Goal: Task Accomplishment & Management: Use online tool/utility

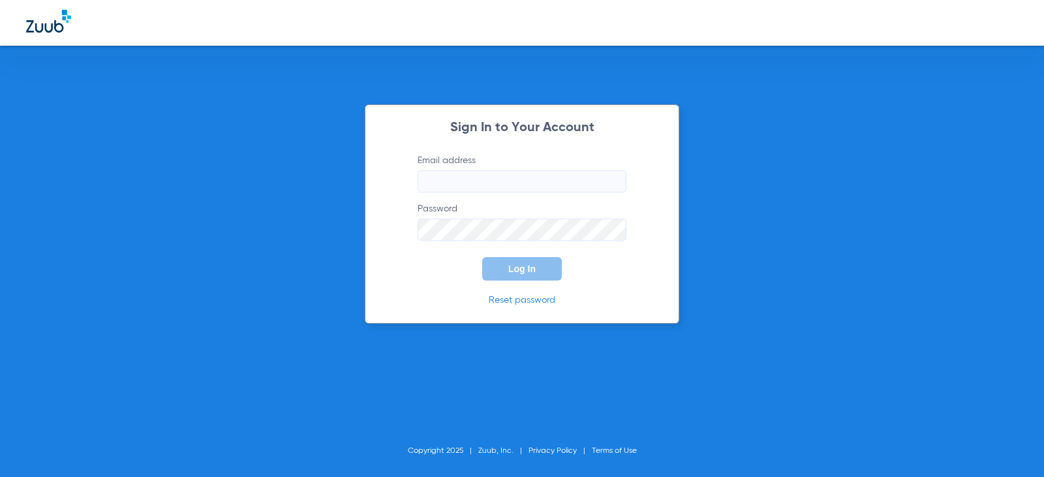
click at [551, 186] on input "Email address" at bounding box center [521, 181] width 209 height 22
type input "[EMAIL_ADDRESS][DOMAIN_NAME]"
click at [547, 262] on button "Log In" at bounding box center [522, 268] width 80 height 23
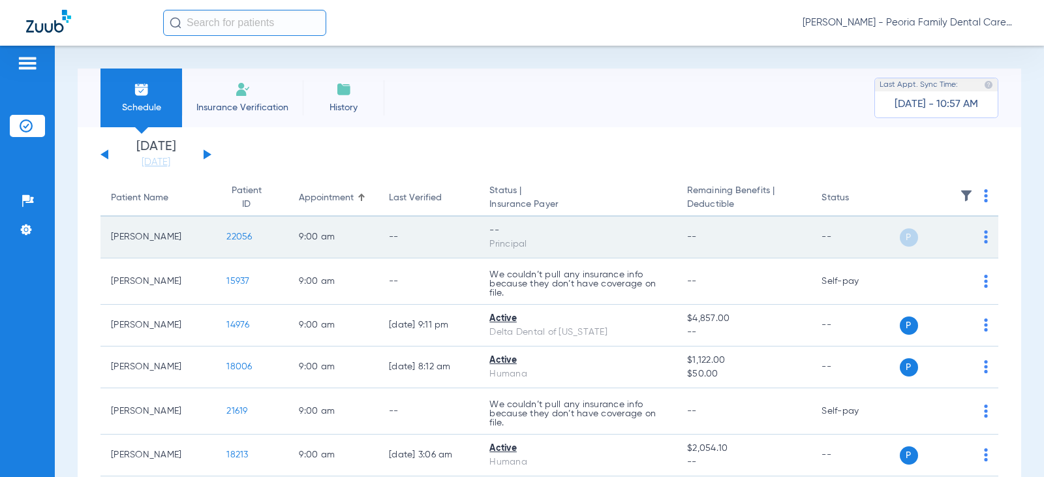
click at [234, 237] on span "22056" at bounding box center [238, 236] width 25 height 9
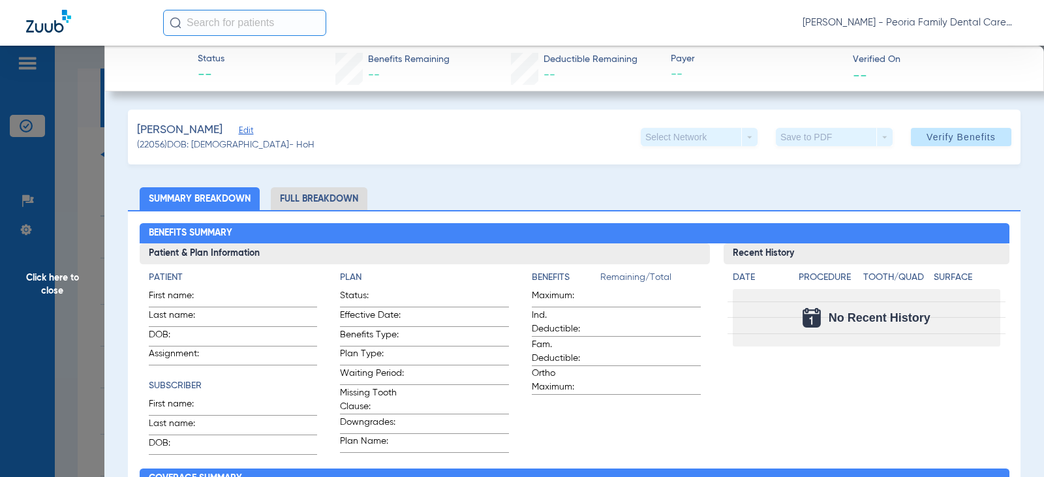
click at [245, 129] on span "Edit" at bounding box center [245, 132] width 12 height 12
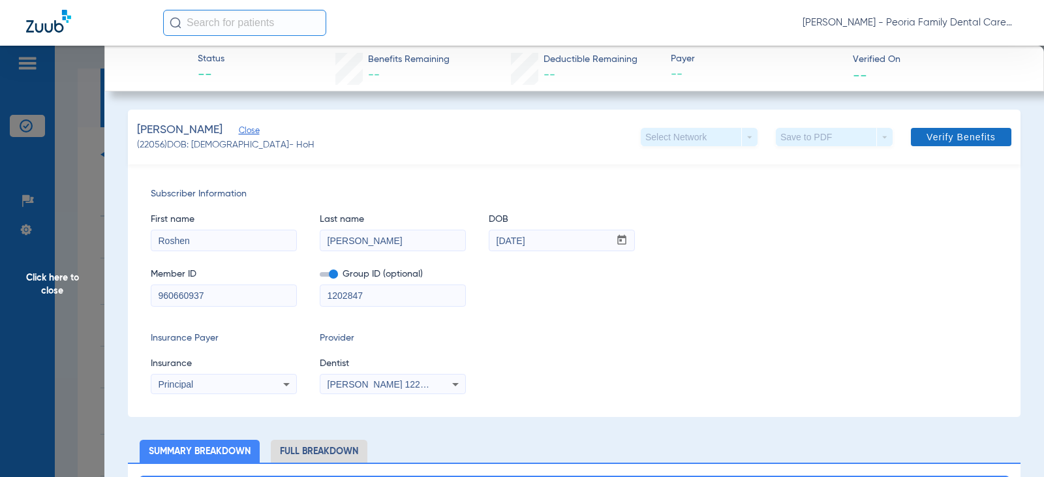
click at [944, 134] on span "Verify Benefits" at bounding box center [960, 137] width 69 height 10
click at [406, 378] on div "[PERSON_NAME] 1225250590" at bounding box center [392, 384] width 145 height 16
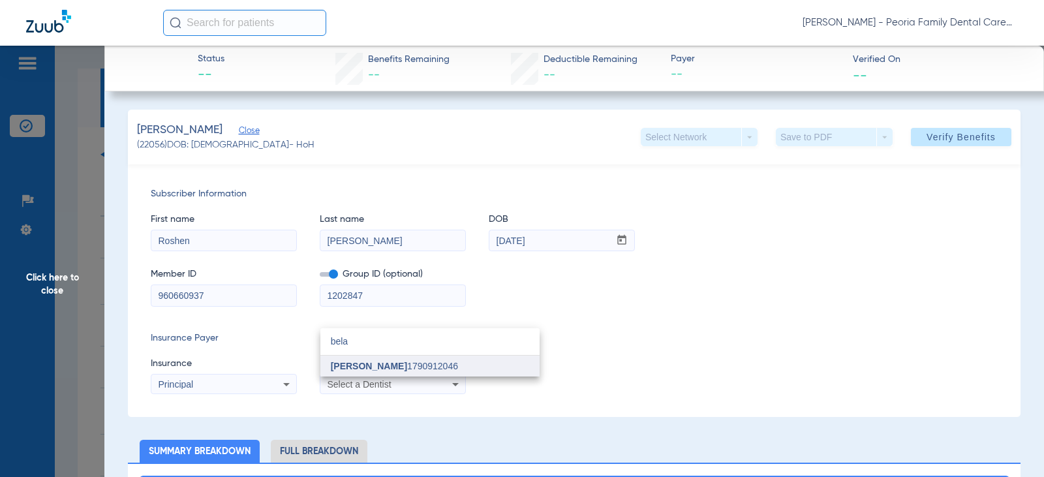
type input "bela"
click at [377, 367] on span "[PERSON_NAME]" at bounding box center [369, 366] width 76 height 10
click at [674, 342] on div "Insurance Payer Insurance Principal Provider Dentist [PERSON_NAME] 1790912046" at bounding box center [574, 362] width 847 height 63
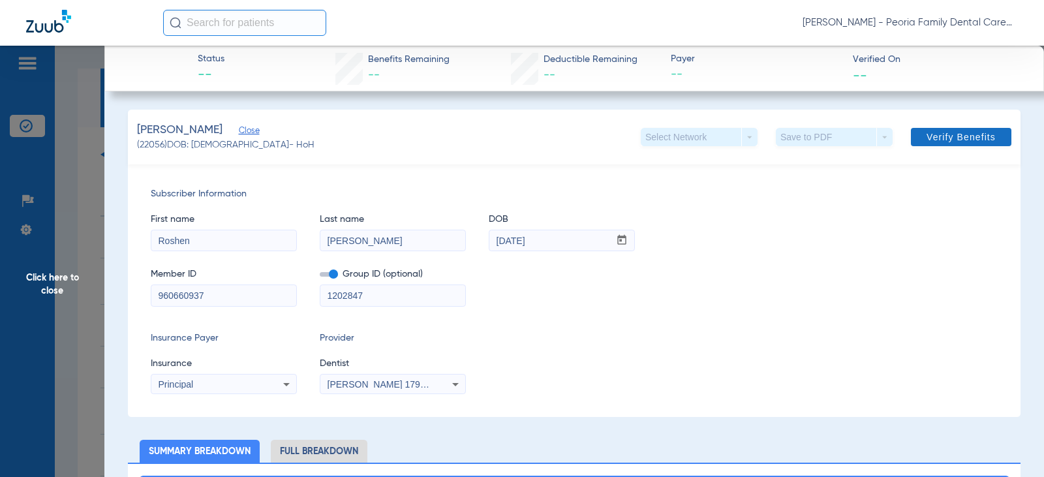
click at [931, 130] on span at bounding box center [961, 136] width 100 height 31
click at [931, 138] on span "Verify Benefits" at bounding box center [960, 137] width 69 height 10
click at [56, 278] on span "Click here to close" at bounding box center [52, 284] width 104 height 477
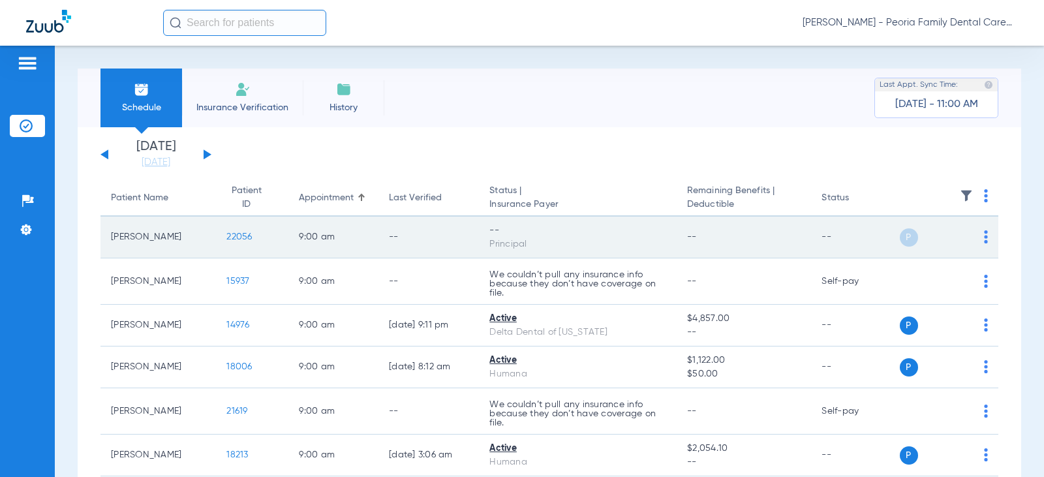
click at [230, 235] on span "22056" at bounding box center [238, 236] width 25 height 9
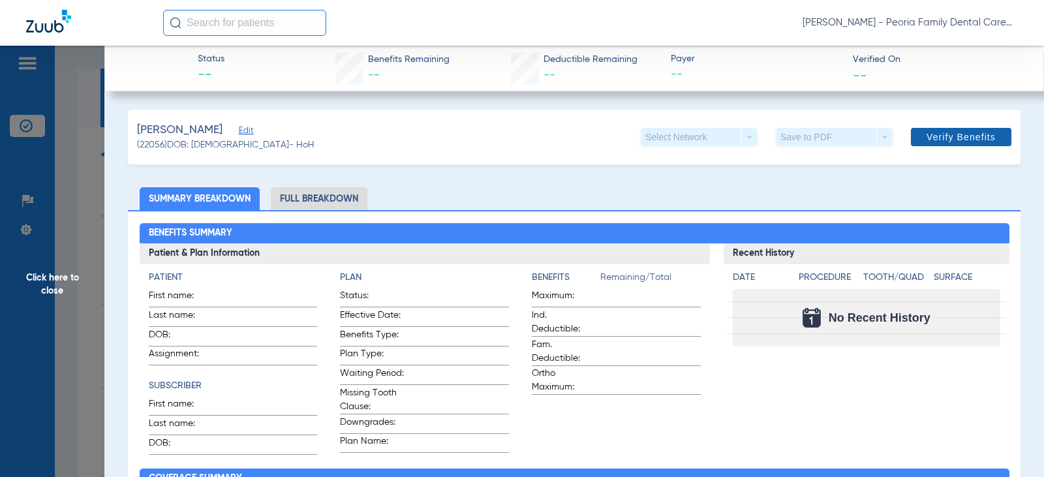
click at [945, 133] on span "Verify Benefits" at bounding box center [960, 137] width 69 height 10
click at [862, 58] on span "Verified On" at bounding box center [938, 60] width 170 height 14
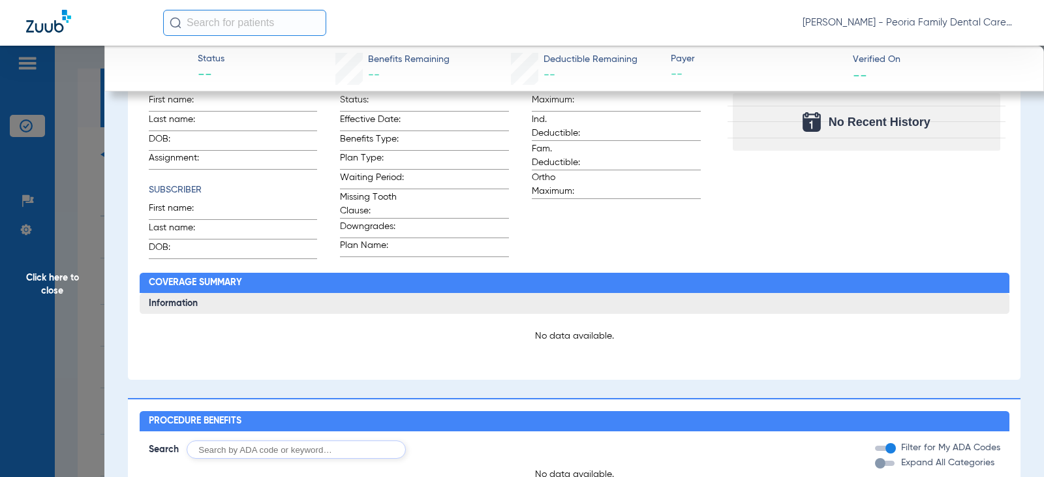
scroll to position [457, 0]
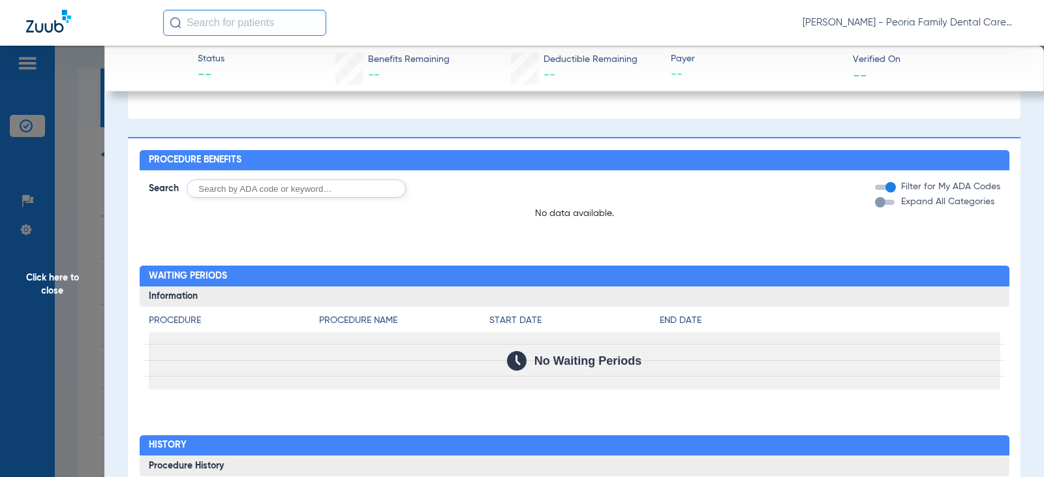
click at [63, 288] on span "Click here to close" at bounding box center [52, 284] width 104 height 477
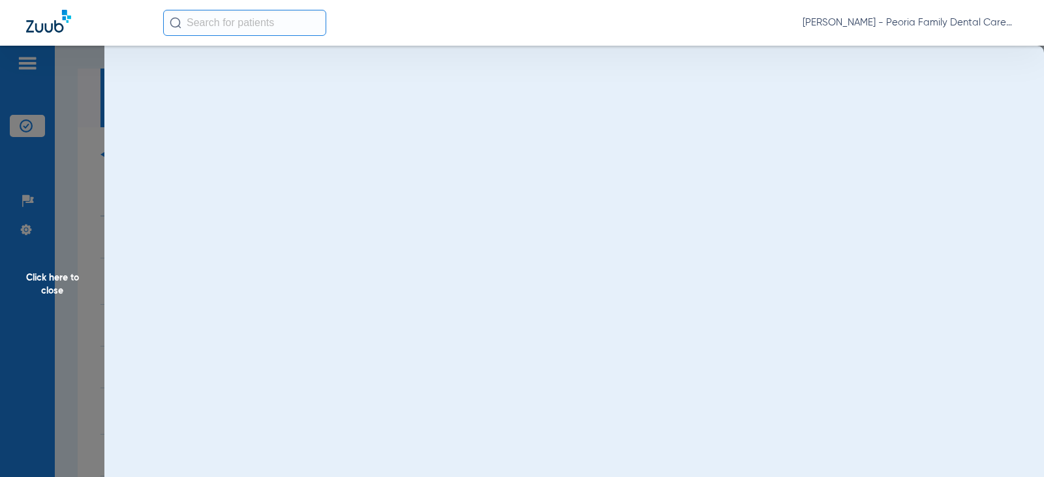
scroll to position [0, 0]
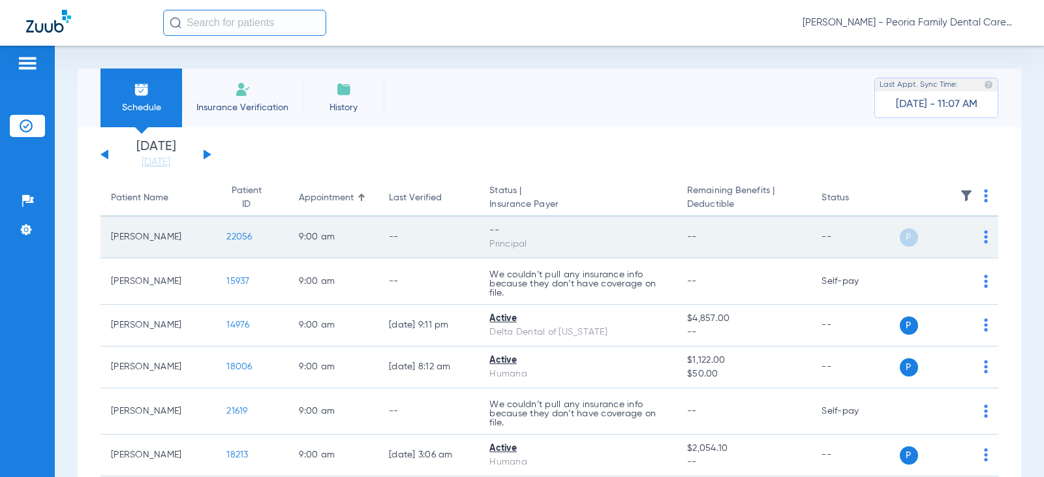
click at [491, 239] on div "Principal" at bounding box center [577, 244] width 177 height 14
click at [568, 235] on div "--" at bounding box center [577, 231] width 177 height 14
click at [902, 242] on span "P" at bounding box center [908, 237] width 18 height 18
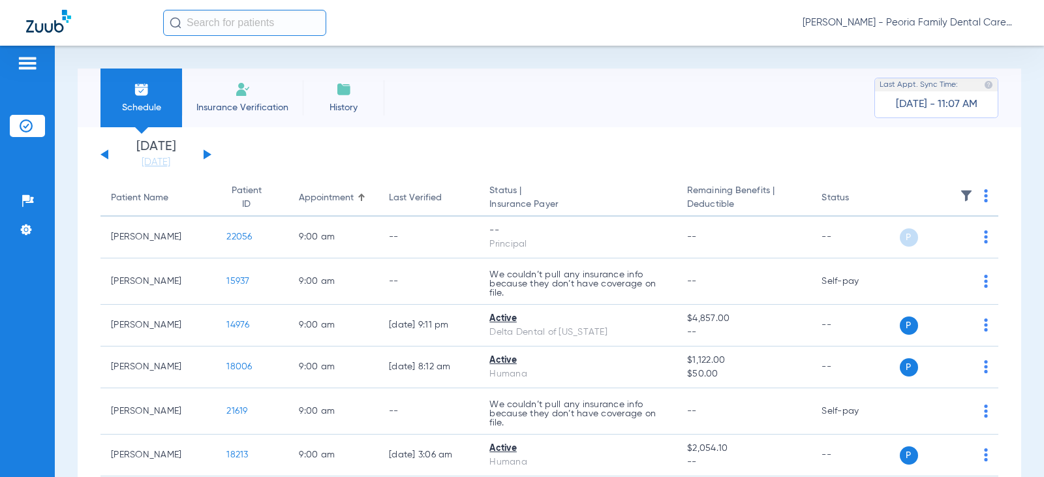
click at [228, 101] on span "Insurance Verification" at bounding box center [242, 107] width 101 height 13
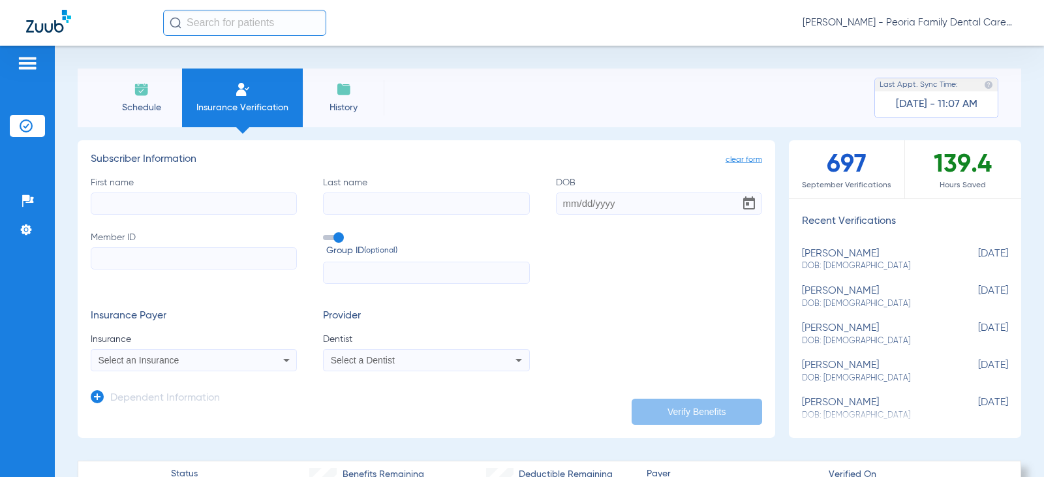
click at [182, 197] on input "First name" at bounding box center [194, 203] width 206 height 22
type input "roshen"
click at [422, 202] on input "Last name" at bounding box center [426, 203] width 206 height 22
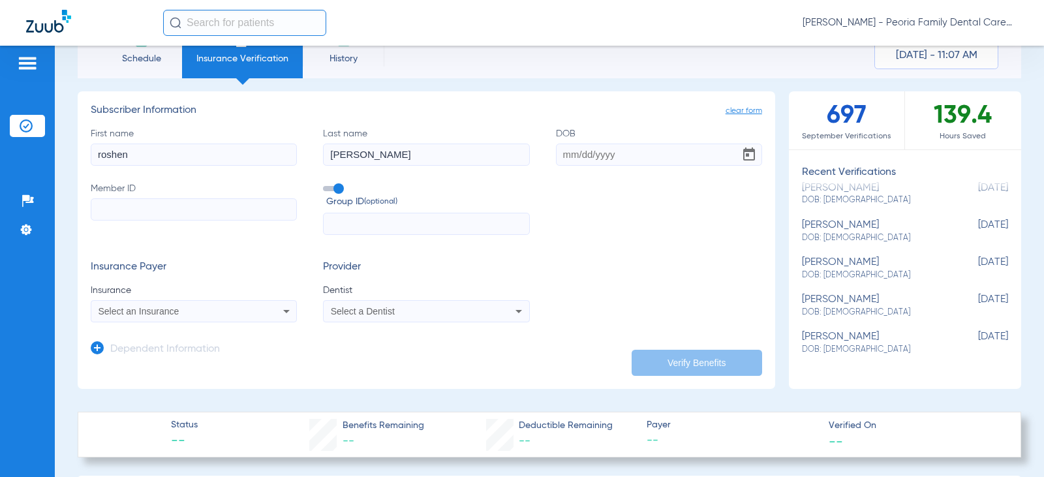
scroll to position [196, 0]
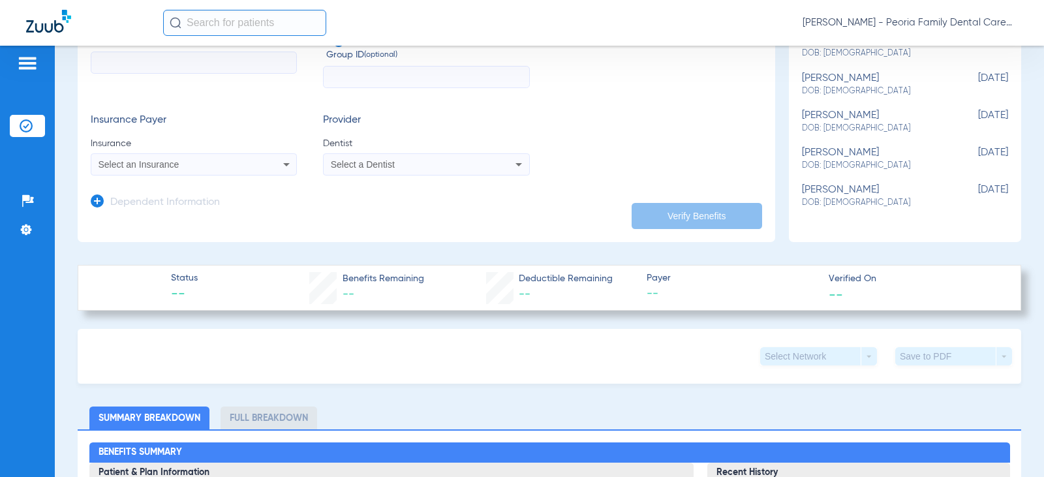
type input "[PERSON_NAME]"
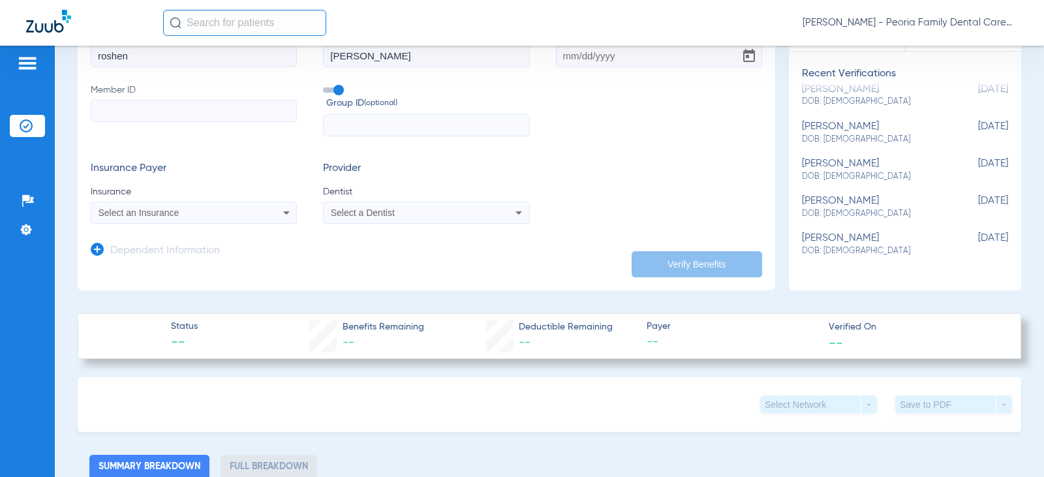
scroll to position [0, 0]
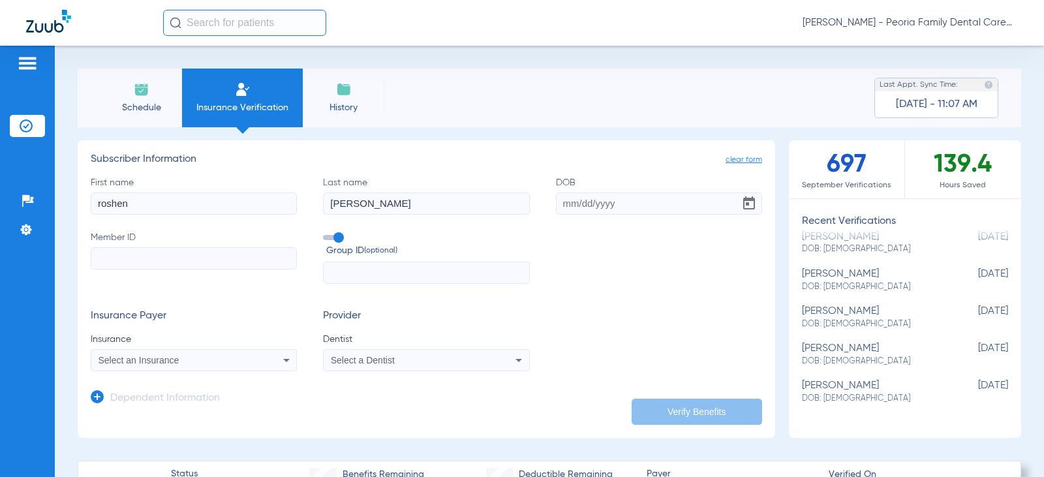
click at [595, 201] on input "DOB" at bounding box center [659, 203] width 206 height 22
type input "[DATE]"
click at [209, 257] on input "Member ID" at bounding box center [194, 258] width 206 height 22
paste input "960660937"
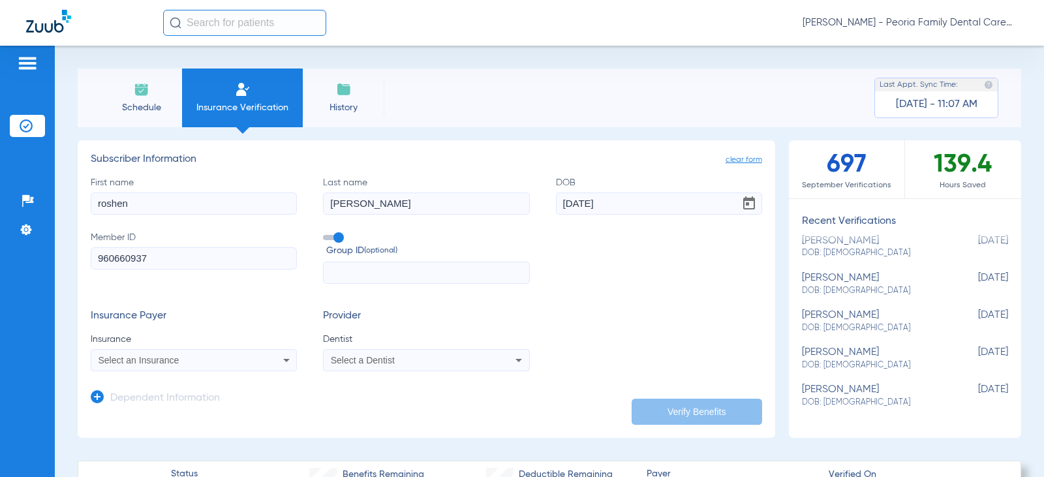
type input "960660937"
click at [355, 273] on input "text" at bounding box center [426, 273] width 206 height 22
type input "1202847"
click at [256, 350] on mat-select "Select an Insurance" at bounding box center [194, 360] width 206 height 22
click at [249, 355] on div "Select an Insurance" at bounding box center [174, 359] width 153 height 9
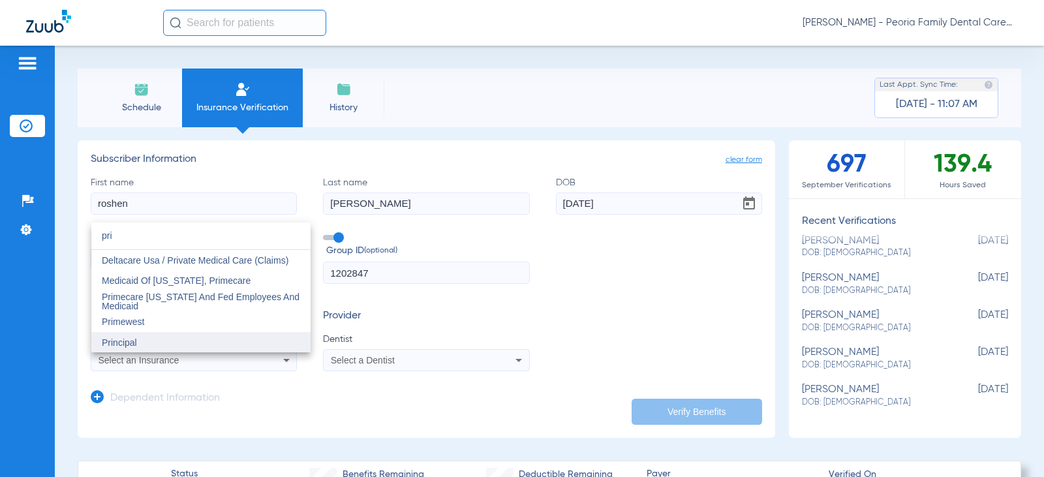
type input "pri"
click at [145, 346] on mat-option "Principal" at bounding box center [200, 342] width 219 height 21
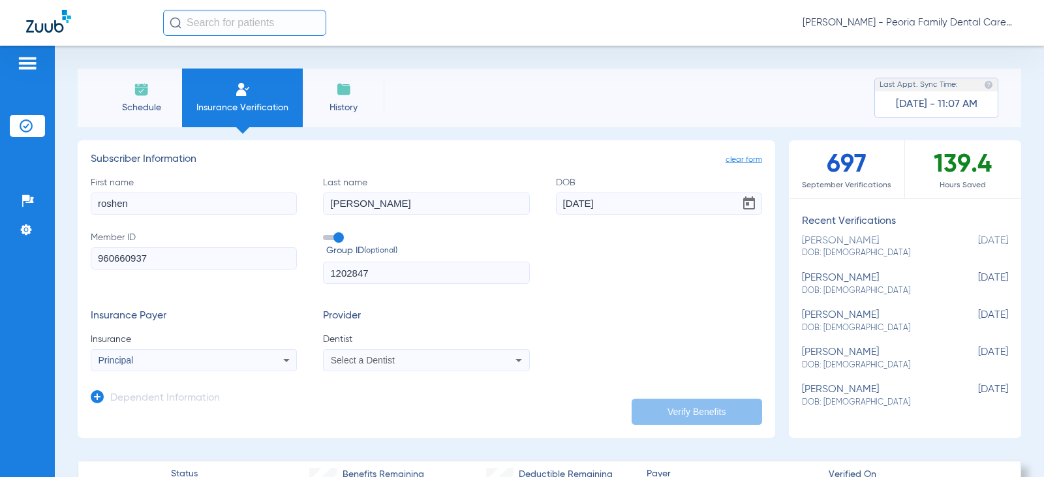
click at [374, 362] on span "Select a Dentist" at bounding box center [363, 360] width 64 height 10
type input "bela"
click at [464, 342] on mat-option "[PERSON_NAME] 1790912046" at bounding box center [431, 342] width 219 height 21
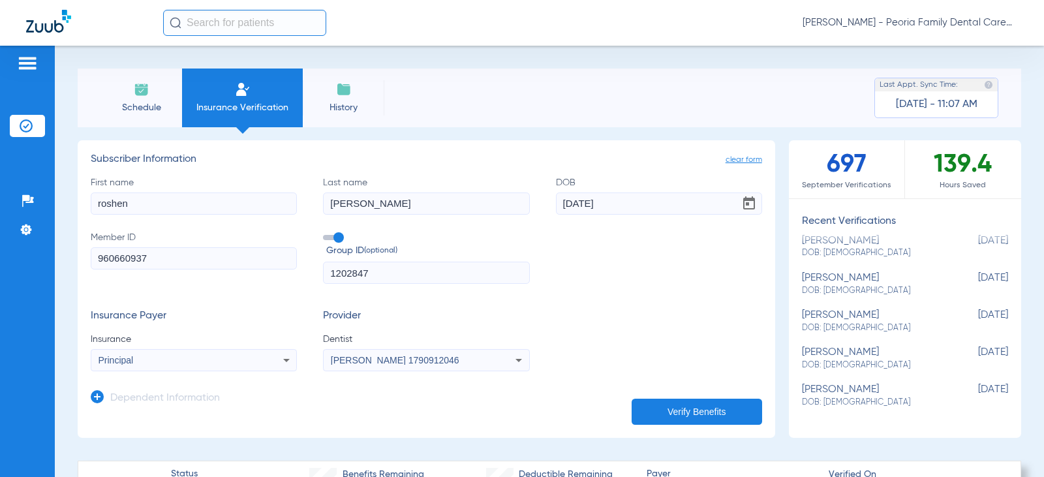
click at [667, 405] on button "Verify Benefits" at bounding box center [696, 412] width 130 height 26
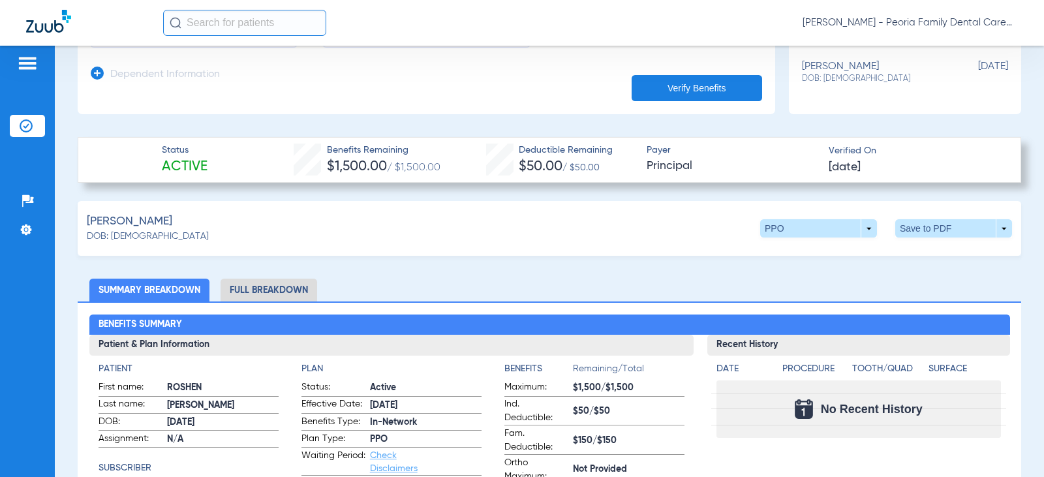
scroll to position [196, 0]
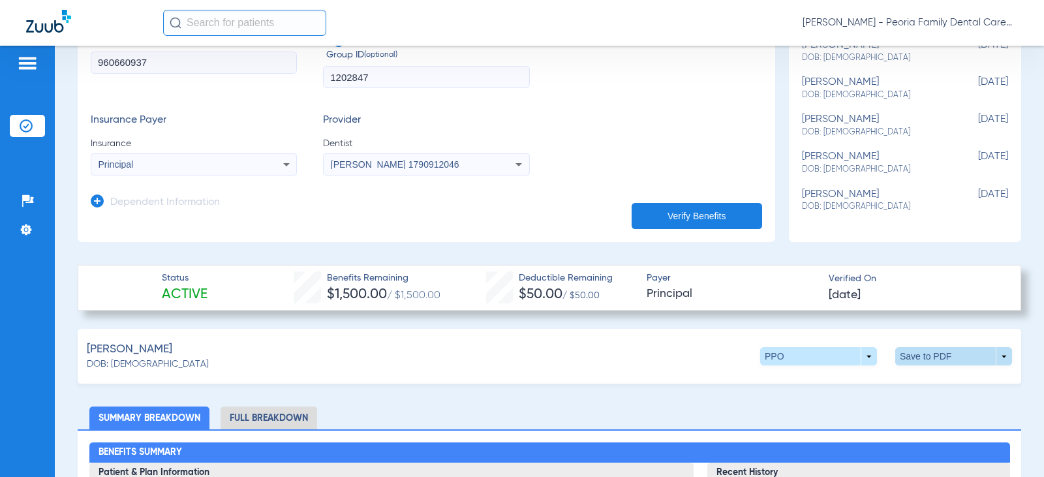
click at [920, 357] on span at bounding box center [953, 356] width 117 height 18
click at [830, 385] on span "Save to PDF" at bounding box center [846, 380] width 52 height 9
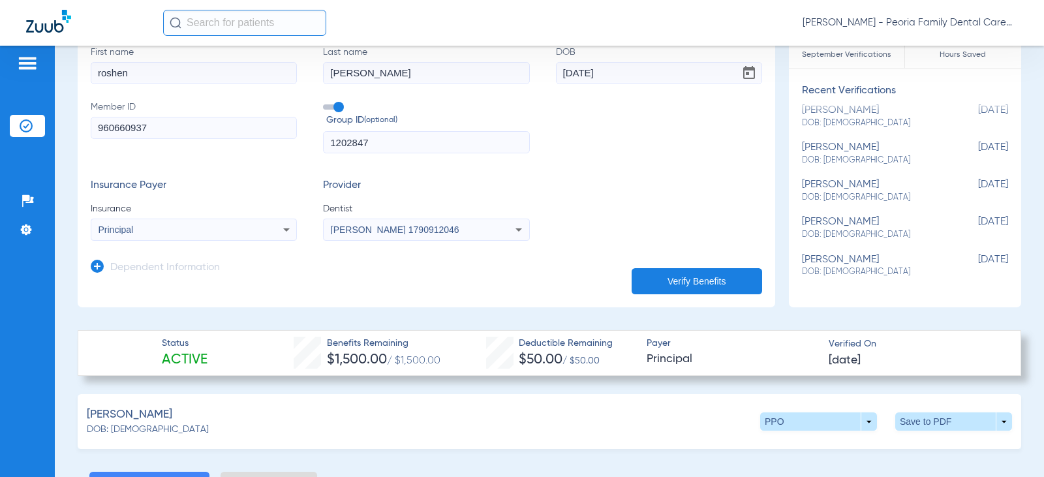
scroll to position [0, 0]
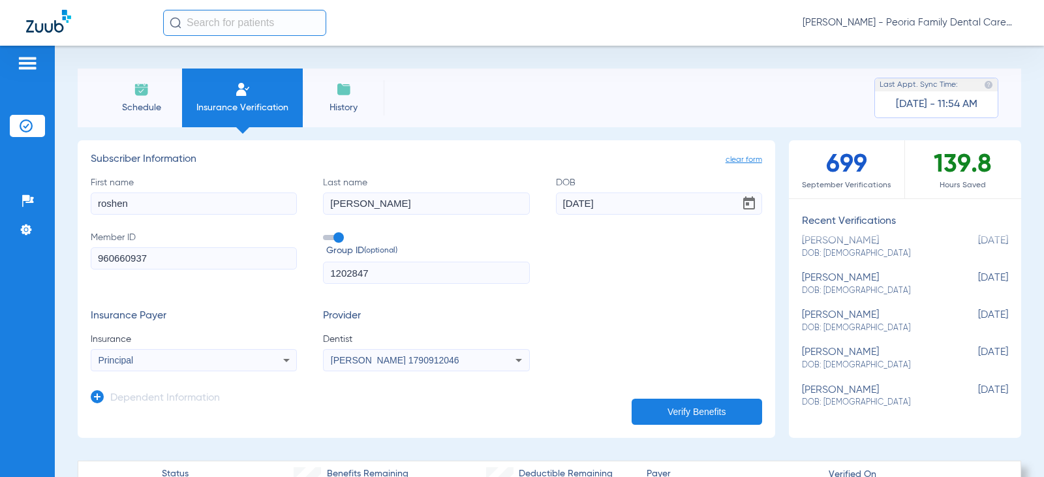
click at [143, 100] on li "Schedule" at bounding box center [141, 97] width 82 height 59
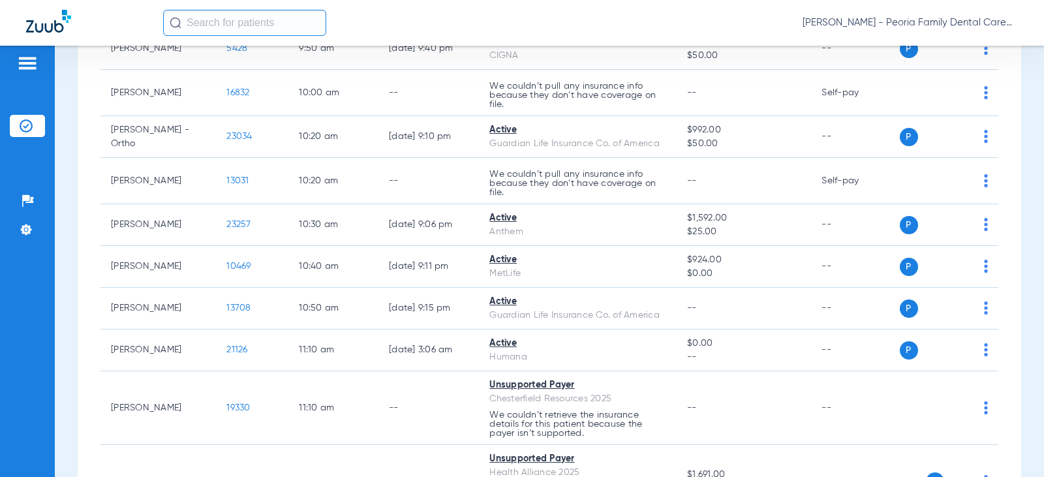
scroll to position [718, 0]
